Goal: Information Seeking & Learning: Learn about a topic

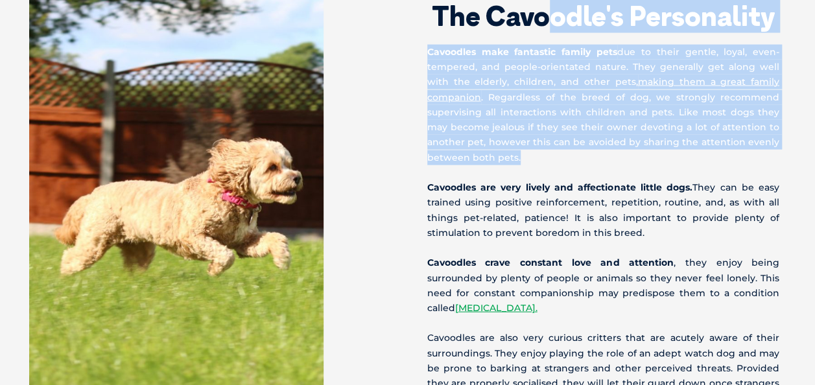
click at [551, 142] on div "The Cavoodle's Personality Cavoodles make fantastic family pets due to their ge…" at bounding box center [605, 232] width 395 height 559
click at [551, 143] on p "Cavoodles make fantastic family pets due to their gentle, loyal, even-tempered,…" at bounding box center [603, 105] width 353 height 121
click at [558, 148] on p "Cavoodles make fantastic family pets due to their gentle, loyal, even-tempered,…" at bounding box center [603, 105] width 353 height 121
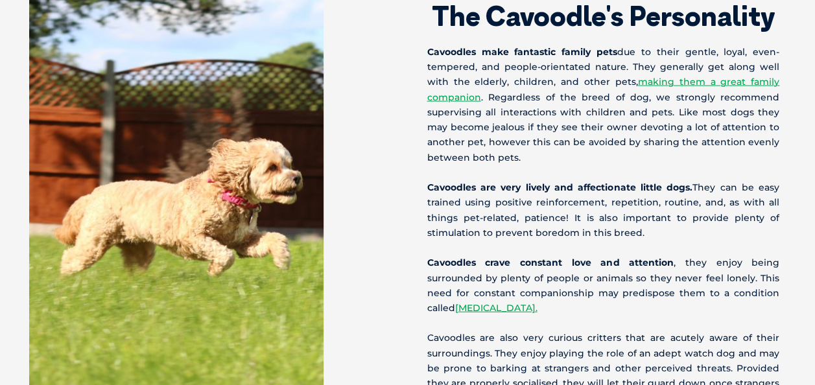
drag, startPoint x: 559, startPoint y: 148, endPoint x: 632, endPoint y: 281, distance: 151.8
click at [632, 281] on div "The Cavoodle's Personality Cavoodles make fantastic family pets due to their ge…" at bounding box center [605, 232] width 395 height 559
click at [632, 281] on p "Cavoodles crave constant love and attention , they enjoy being surrounded by pl…" at bounding box center [603, 286] width 353 height 60
click at [632, 278] on p "Cavoodles crave constant love and attention , they enjoy being surrounded by pl…" at bounding box center [603, 286] width 353 height 60
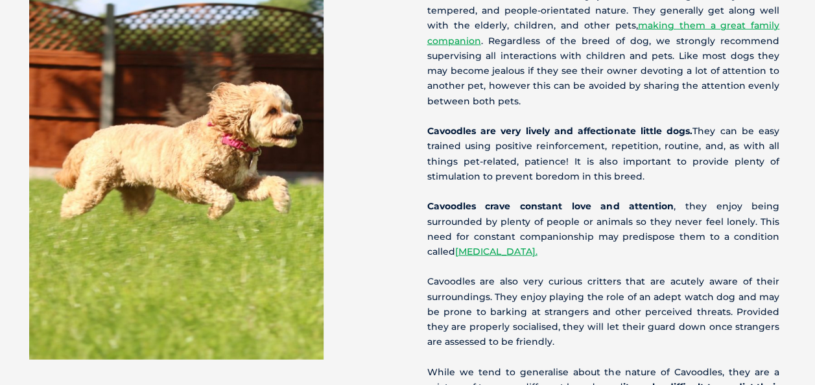
scroll to position [1493, 0]
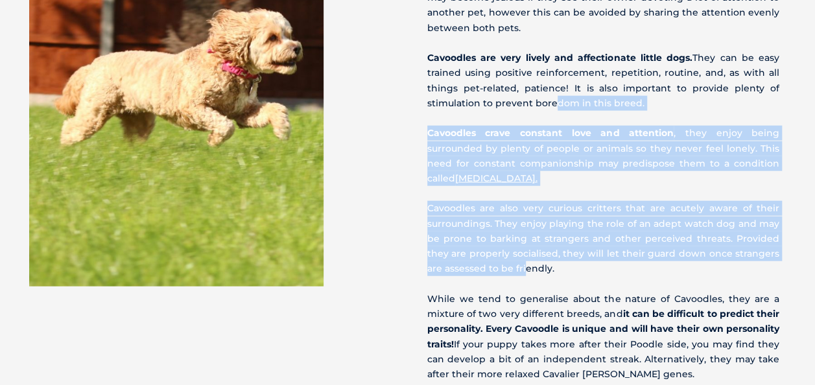
drag, startPoint x: 545, startPoint y: 86, endPoint x: 506, endPoint y: 253, distance: 171.8
click at [506, 253] on div "The Cavoodle's Personality Cavoodles make fantastic family pets due to their ge…" at bounding box center [605, 103] width 395 height 559
click at [507, 257] on p "Cavoodles are also very curious critters that are acutely aware of their surrou…" at bounding box center [603, 238] width 353 height 75
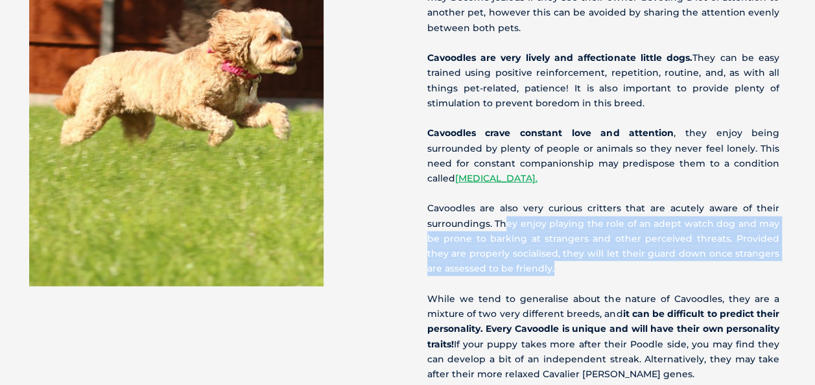
drag, startPoint x: 607, startPoint y: 257, endPoint x: 505, endPoint y: 202, distance: 116.3
click at [505, 202] on p "Cavoodles are also very curious critters that are acutely aware of their surrou…" at bounding box center [603, 238] width 353 height 75
click at [626, 254] on p "Cavoodles are also very curious critters that are acutely aware of their surrou…" at bounding box center [603, 238] width 353 height 75
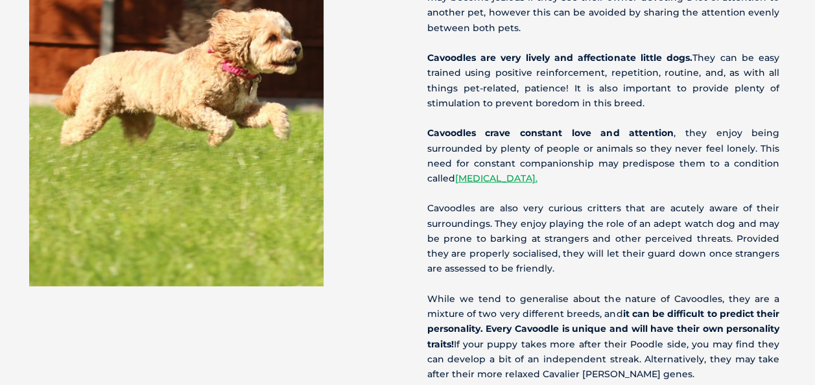
drag, startPoint x: 645, startPoint y: 258, endPoint x: 761, endPoint y: 354, distance: 150.6
click at [761, 354] on div "The Cavoodle's Personality Cavoodles make fantastic family pets due to their ge…" at bounding box center [605, 103] width 395 height 559
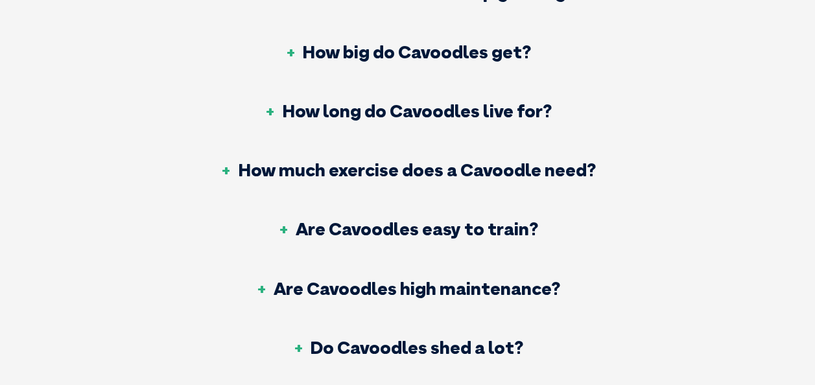
scroll to position [4995, 0]
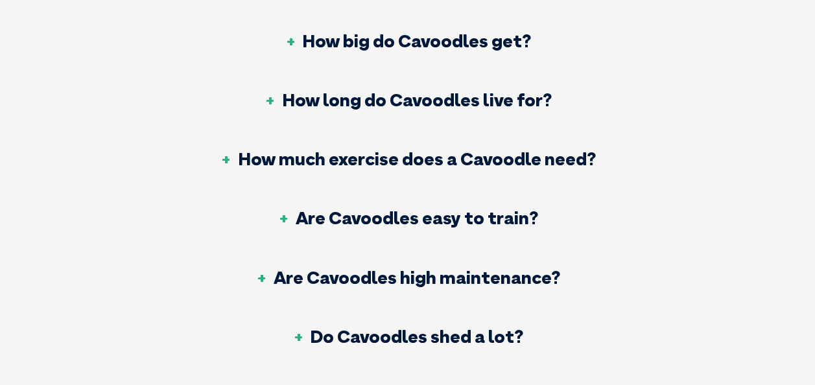
click at [436, 91] on h3 "How long do Cavoodles live for?" at bounding box center [408, 100] width 288 height 18
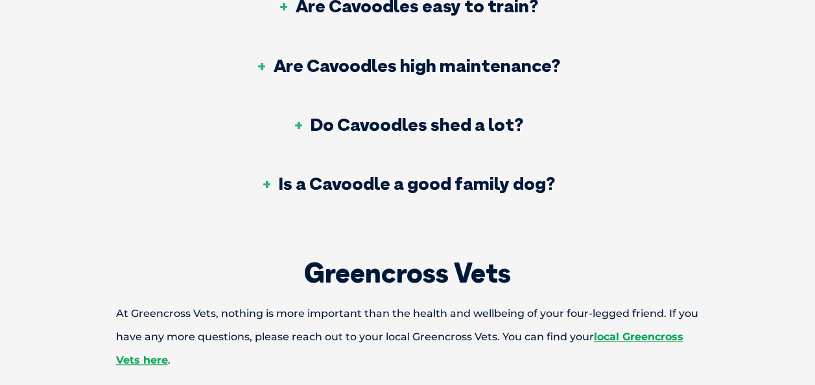
scroll to position [5255, 0]
